Goal: Navigation & Orientation: Find specific page/section

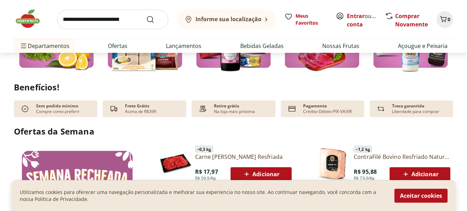
scroll to position [139, 0]
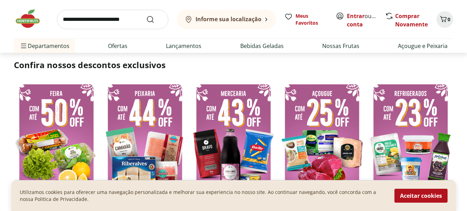
click at [58, 120] on img at bounding box center [56, 135] width 85 height 113
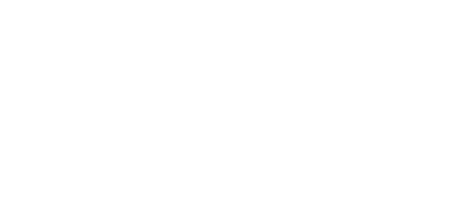
select select "**********"
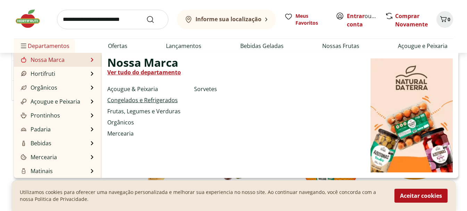
scroll to position [139, 0]
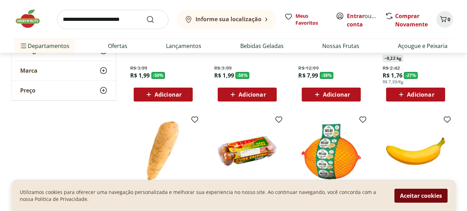
click at [432, 195] on button "Aceitar cookies" at bounding box center [420, 195] width 53 height 14
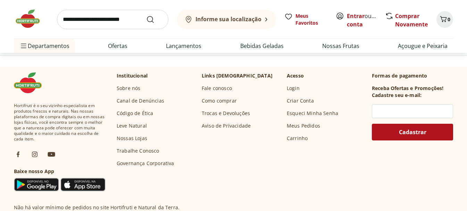
scroll to position [555, 0]
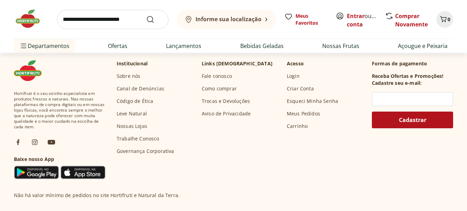
click at [133, 124] on link "Nossas Lojas" at bounding box center [132, 125] width 31 height 7
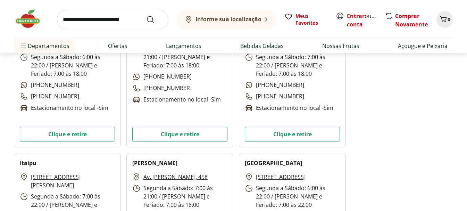
scroll to position [1839, 0]
